Goal: Navigation & Orientation: Find specific page/section

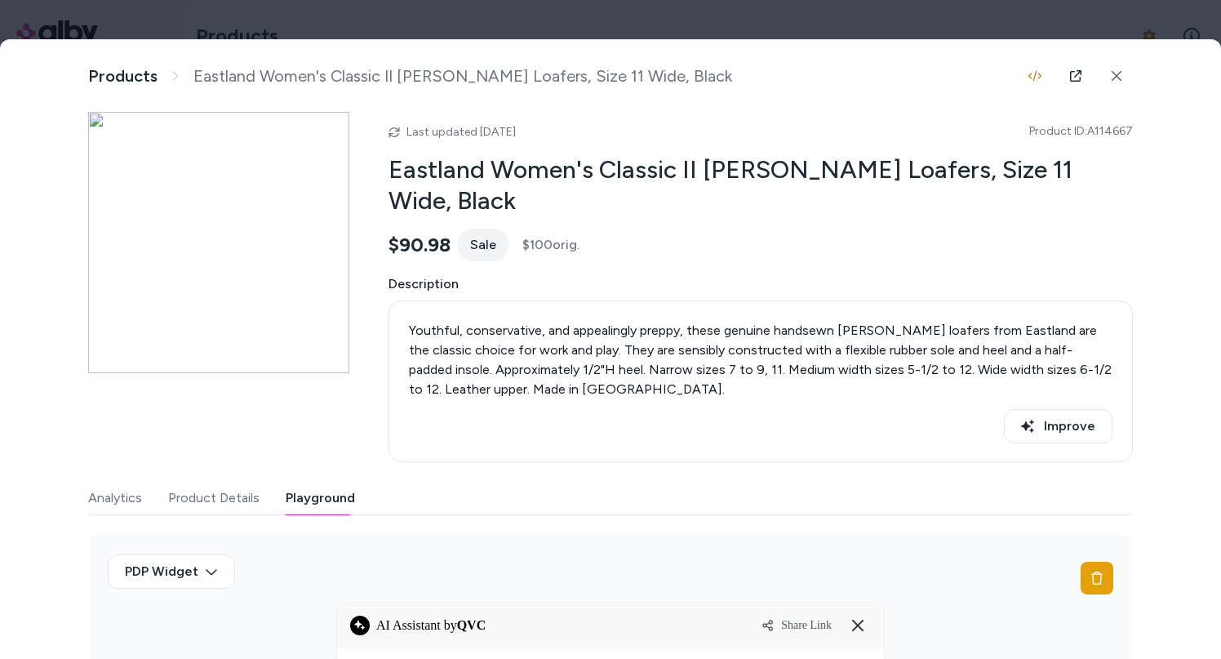
scroll to position [0, 408]
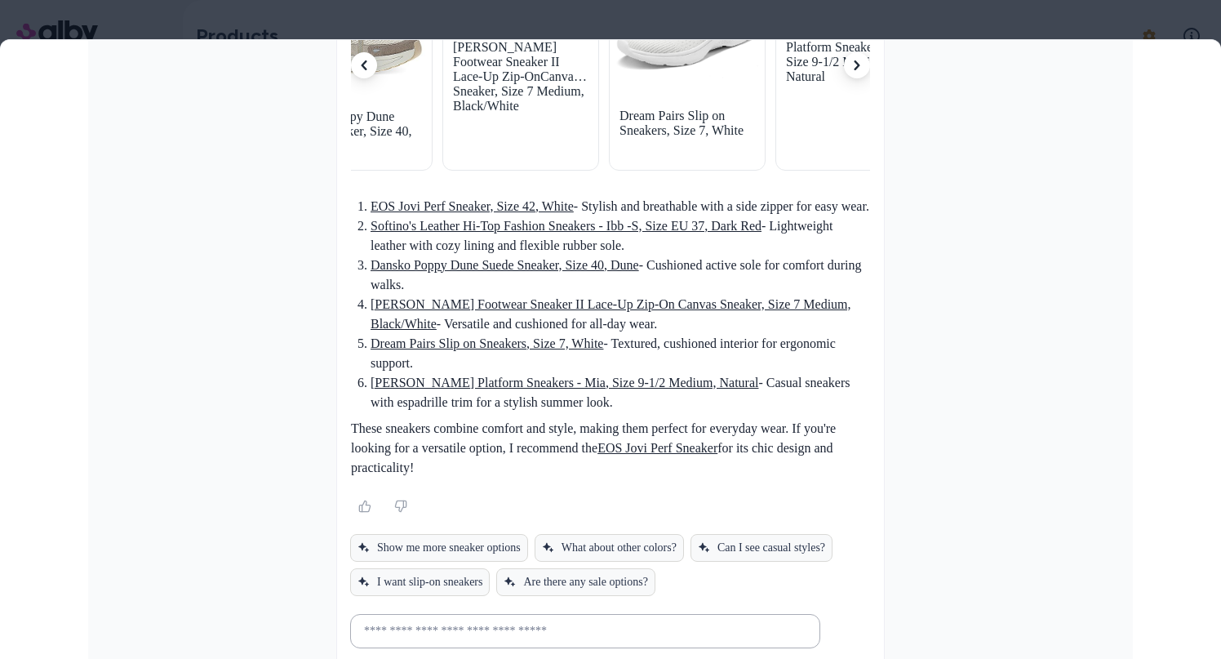
click at [1175, 21] on div at bounding box center [610, 329] width 1221 height 659
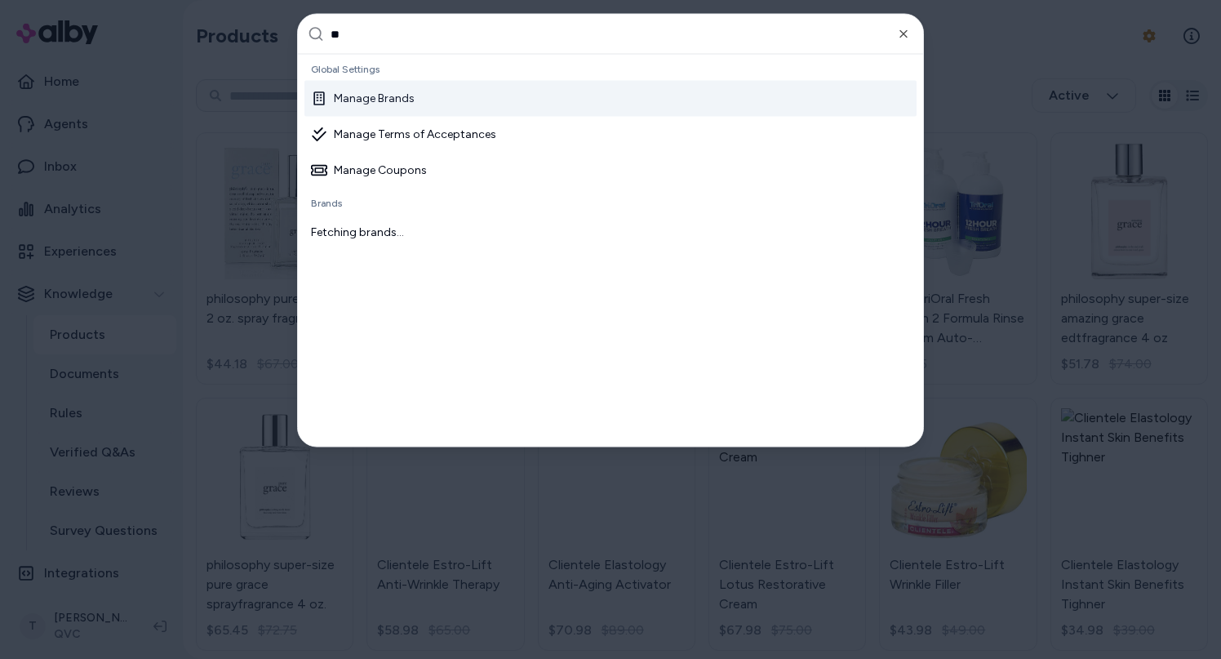
type input "***"
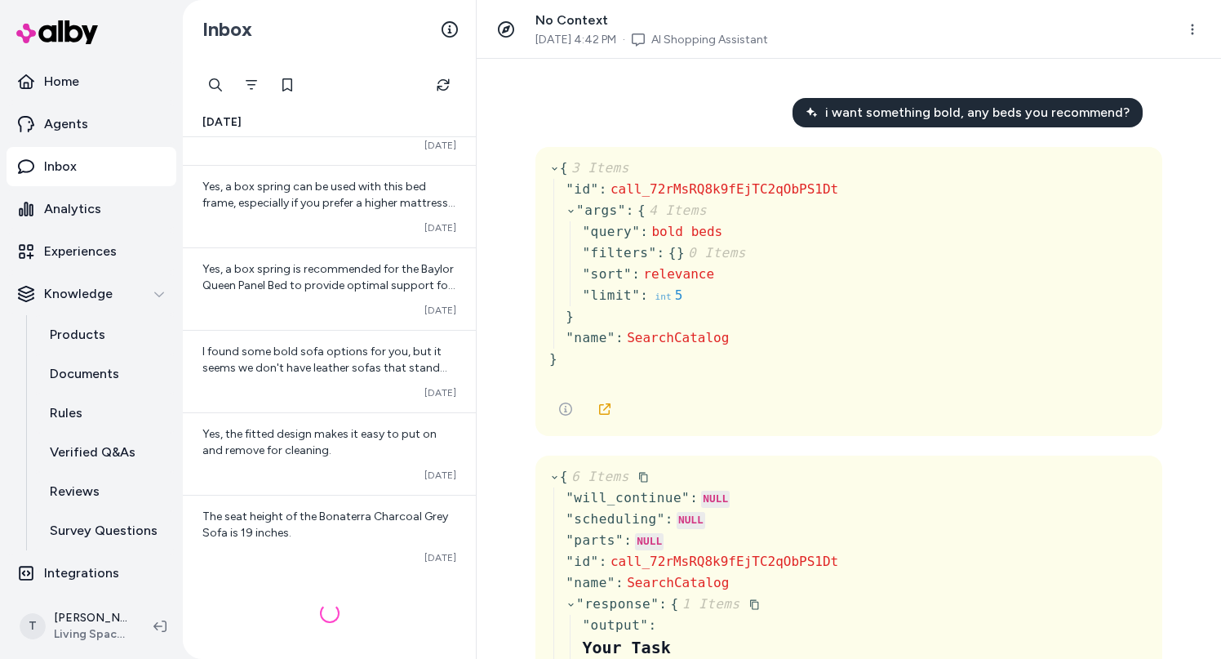
scroll to position [949, 0]
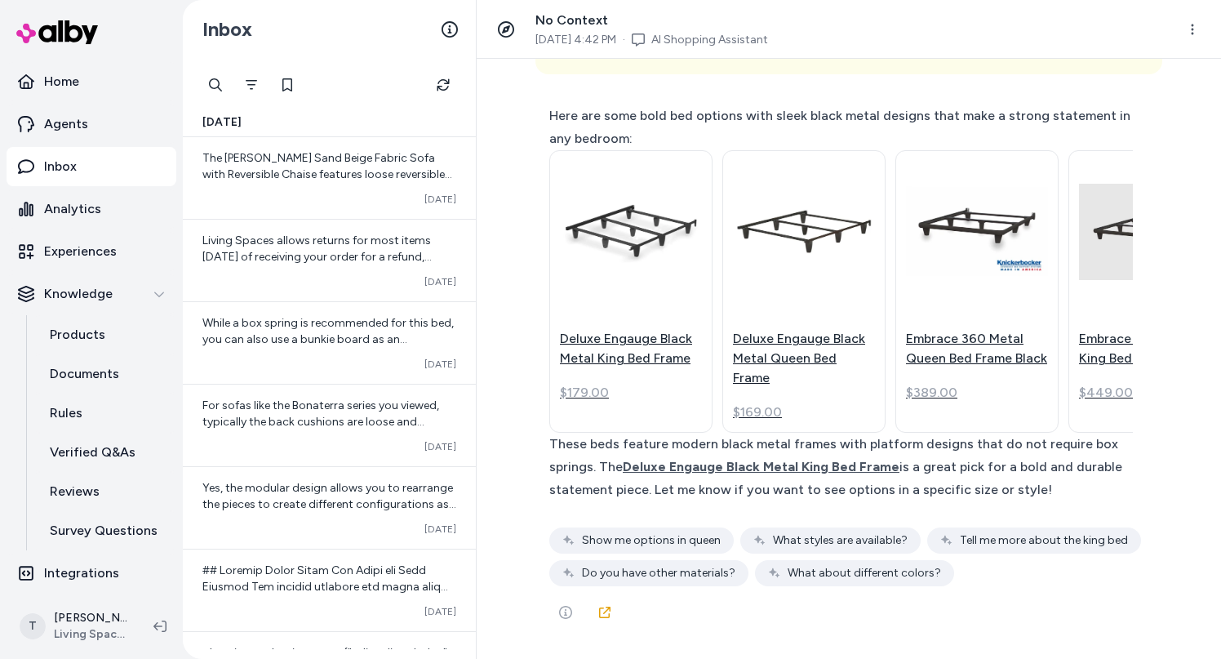
scroll to position [790, 0]
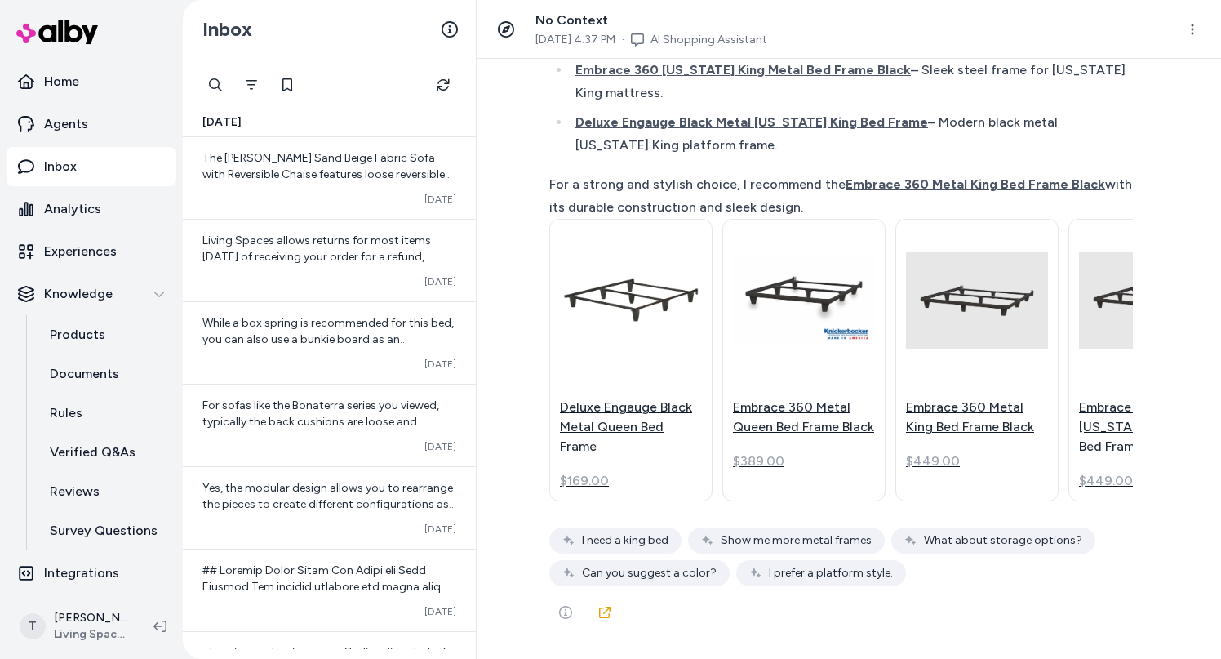
scroll to position [10722, 0]
click at [1196, 23] on html "Home Agents Inbox Analytics Experiences Knowledge Products Documents Rules Veri…" at bounding box center [610, 329] width 1221 height 659
click at [1118, 69] on link "View in LangFuse" at bounding box center [1129, 67] width 159 height 29
